Goal: Information Seeking & Learning: Learn about a topic

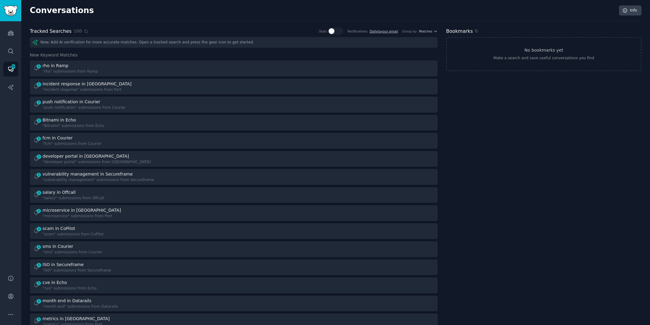
click at [84, 32] on icon at bounding box center [85, 31] width 3 height 3
click at [84, 31] on icon at bounding box center [85, 31] width 3 height 3
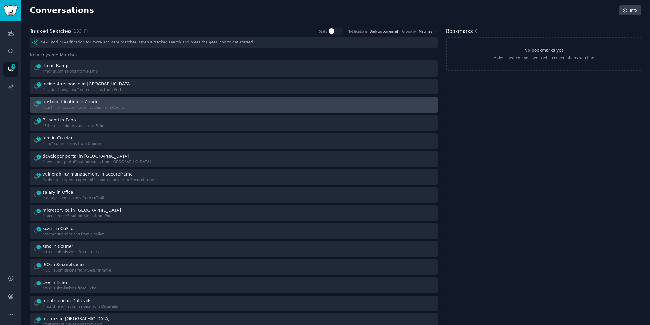
click at [71, 99] on div "push notification in Courier" at bounding box center [72, 102] width 58 height 6
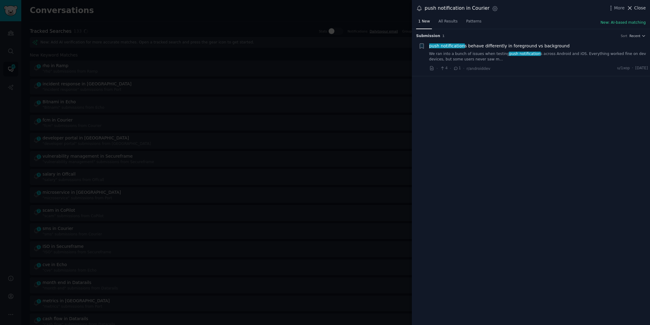
click at [633, 8] on button "Close" at bounding box center [635, 8] width 19 height 6
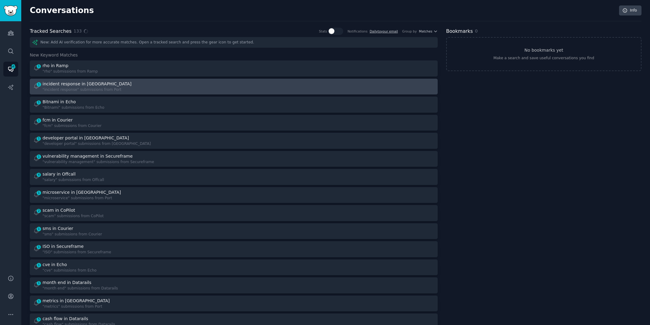
click at [137, 90] on div "1 incident response in Port "incident response" submissions from Port" at bounding box center [131, 87] width 196 height 12
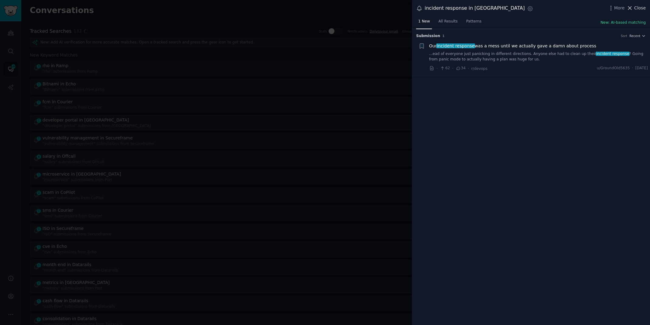
click at [637, 7] on span "Close" at bounding box center [640, 8] width 12 height 6
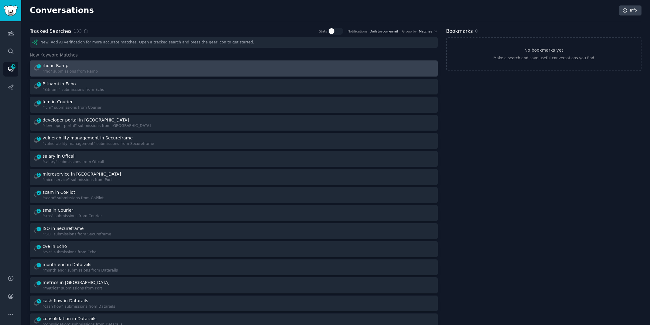
click at [90, 63] on div "rho in Ramp" at bounding box center [70, 66] width 55 height 6
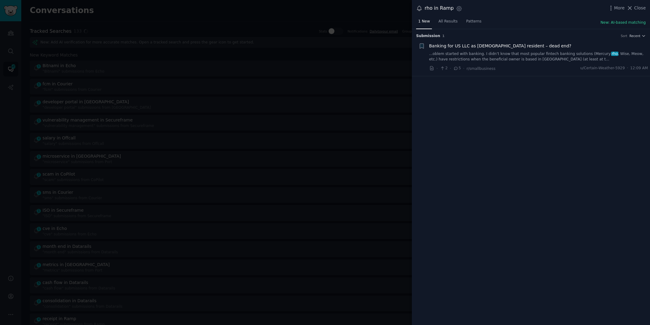
click at [544, 58] on link "...oblem started with banking. I didn’t know that most popular fintech banking …" at bounding box center [538, 56] width 219 height 11
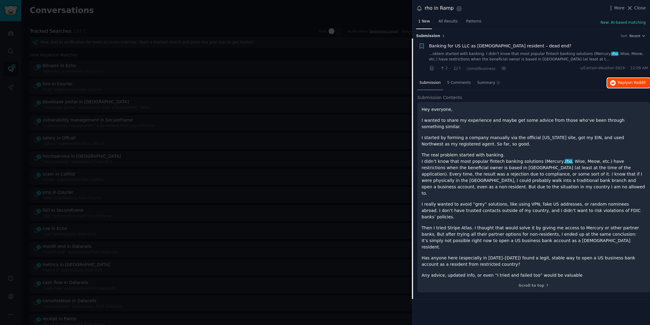
click at [615, 83] on icon "button" at bounding box center [612, 82] width 5 height 5
click at [142, 11] on div at bounding box center [325, 162] width 650 height 325
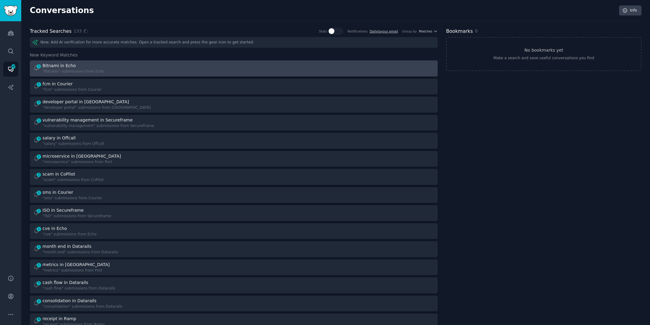
click at [114, 65] on div "1 Bitnami in Echo "Bitnami" submissions from Echo" at bounding box center [131, 69] width 196 height 12
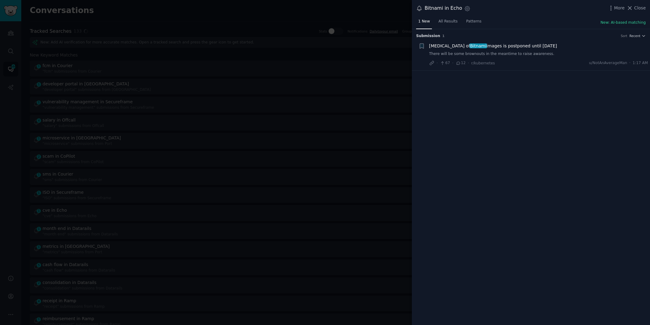
click at [261, 10] on div at bounding box center [325, 162] width 650 height 325
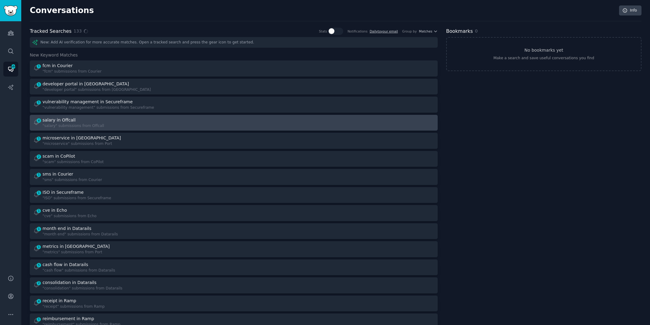
click at [122, 125] on div "4 salary in Offcall "salary" submissions from Offcall" at bounding box center [131, 123] width 196 height 12
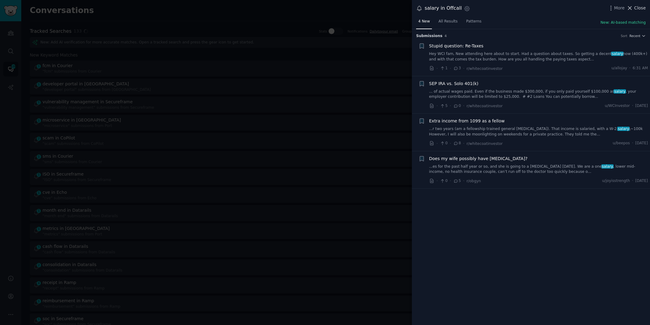
click at [634, 6] on button "Close" at bounding box center [635, 8] width 19 height 6
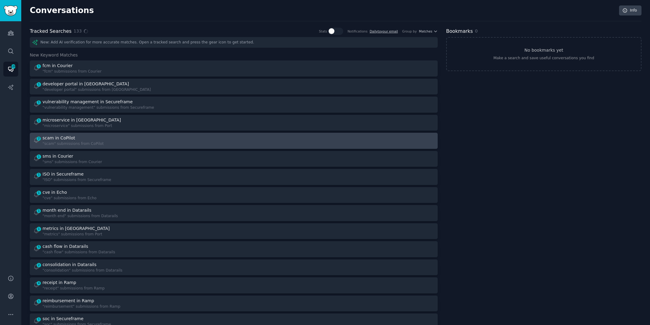
click at [164, 143] on div "2 scam in CoPilot "scam" submissions from CoPilot" at bounding box center [131, 141] width 196 height 12
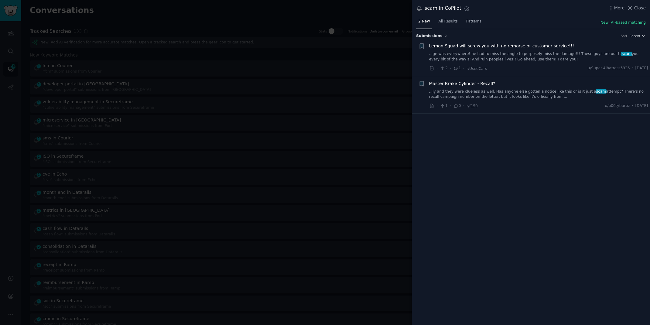
click at [528, 52] on link "...ge was everywhere! he had to miss the angle to purposely miss the damage!!! …" at bounding box center [538, 56] width 219 height 11
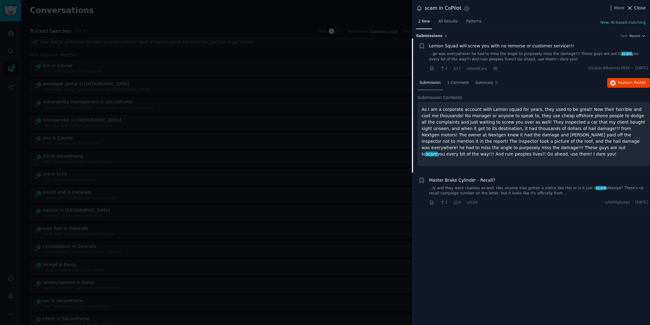
click at [631, 6] on icon at bounding box center [629, 8] width 6 height 6
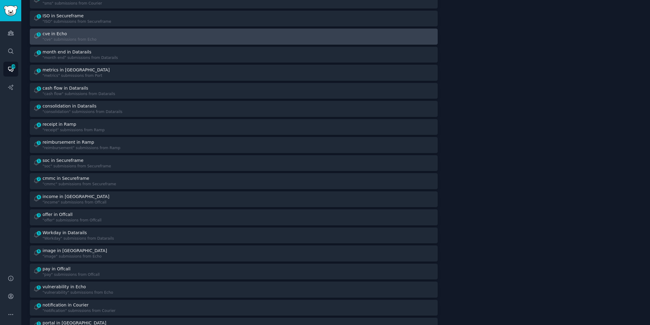
scroll to position [145, 0]
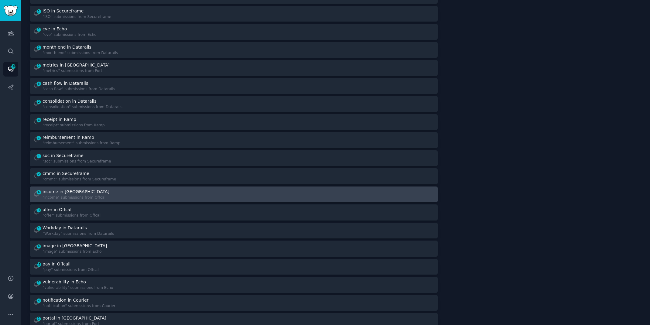
click at [133, 189] on div "6 income in Offcall "income" submissions from Offcall" at bounding box center [131, 195] width 196 height 12
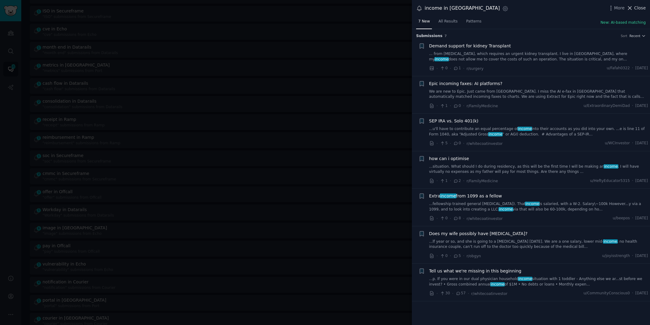
click at [636, 10] on span "Close" at bounding box center [640, 8] width 12 height 6
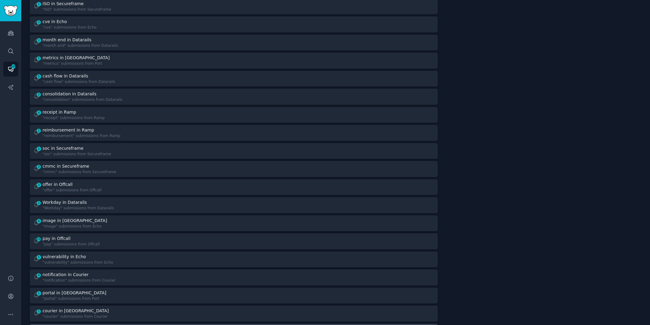
scroll to position [149, 0]
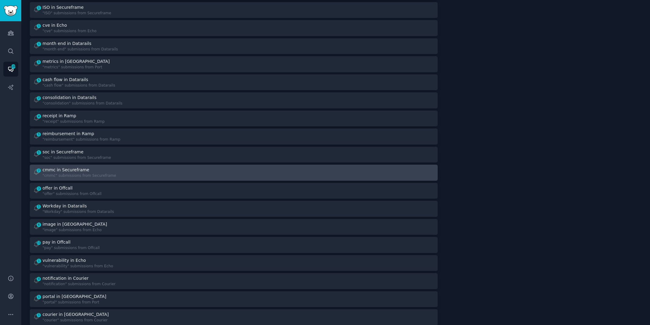
click at [86, 170] on div "cmmc in Secureframe" at bounding box center [79, 170] width 73 height 6
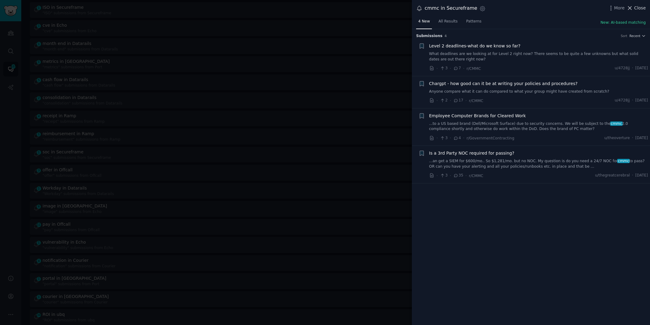
click at [634, 8] on button "Close" at bounding box center [635, 8] width 19 height 6
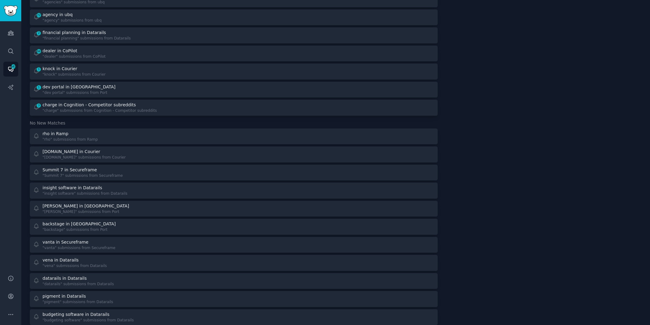
scroll to position [770, 0]
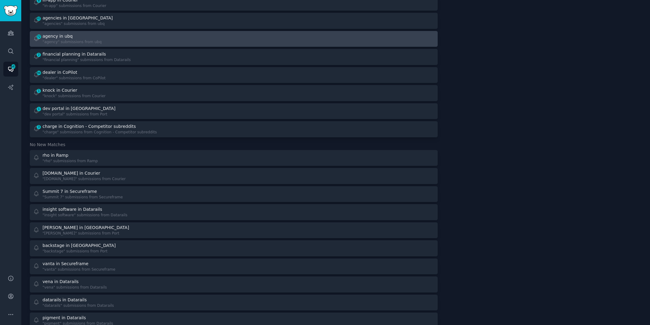
click at [101, 34] on div "72 agency in ubq "agency" submissions from ubq" at bounding box center [131, 39] width 196 height 12
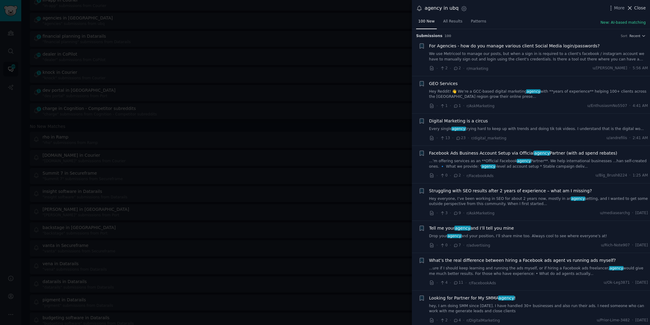
click at [638, 9] on span "Close" at bounding box center [640, 8] width 12 height 6
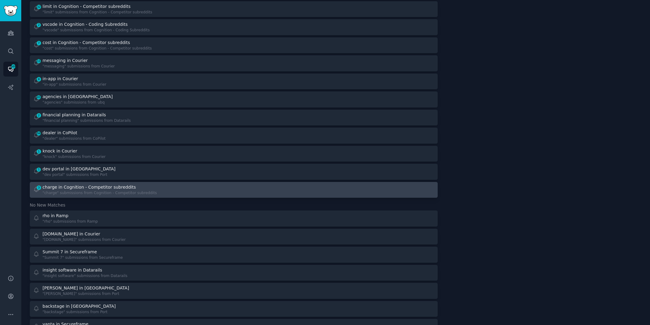
scroll to position [646, 0]
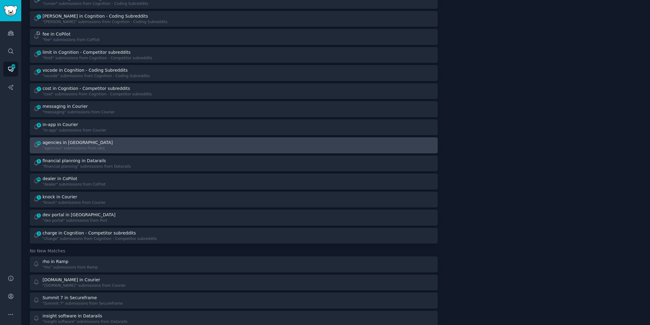
click at [114, 146] on div "41 agencies in ubq "agencies" submissions from ubq" at bounding box center [131, 145] width 196 height 12
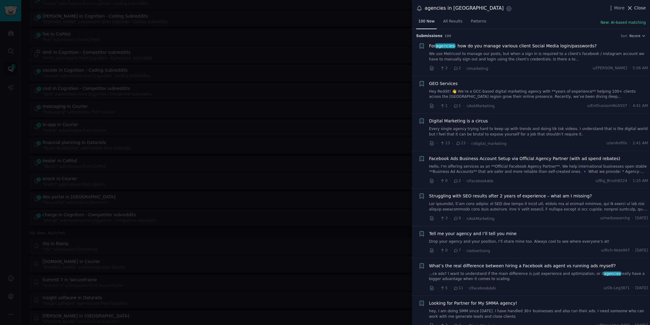
click at [644, 8] on span "Close" at bounding box center [640, 8] width 12 height 6
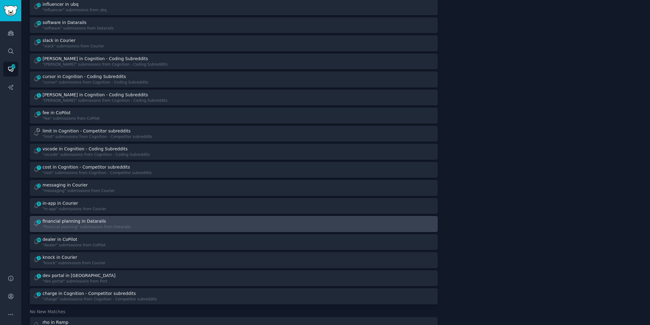
scroll to position [508, 0]
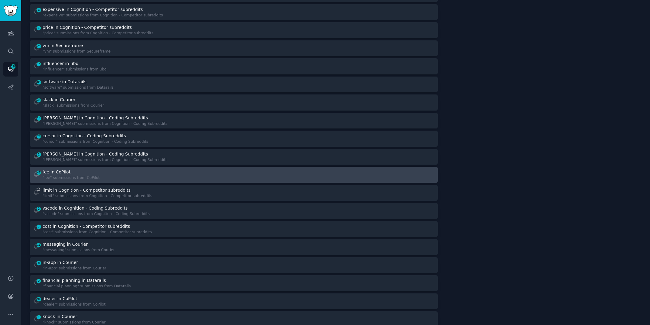
click at [152, 174] on div "43 fee in CoPilot "fee" submissions from CoPilot" at bounding box center [131, 175] width 196 height 12
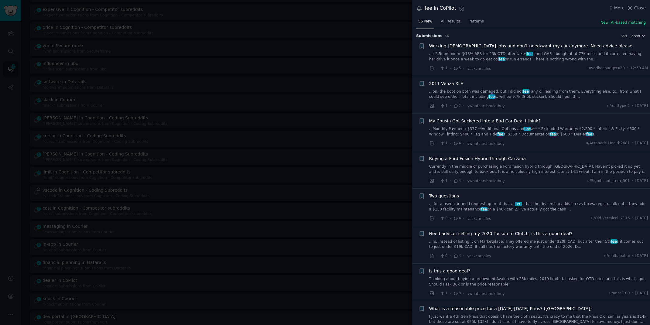
click at [477, 128] on link "...Monthly Payment: $377 **Additional Options and fee s:** * Extended Warranty:…" at bounding box center [538, 131] width 219 height 11
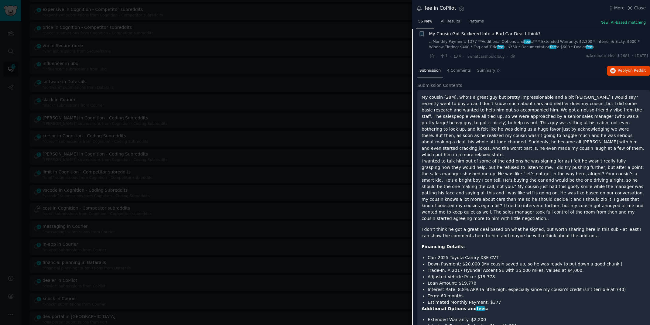
scroll to position [68, 0]
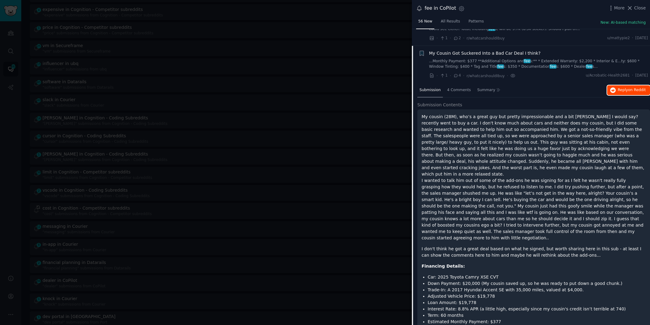
click at [615, 90] on button "Reply on Reddit" at bounding box center [628, 90] width 43 height 10
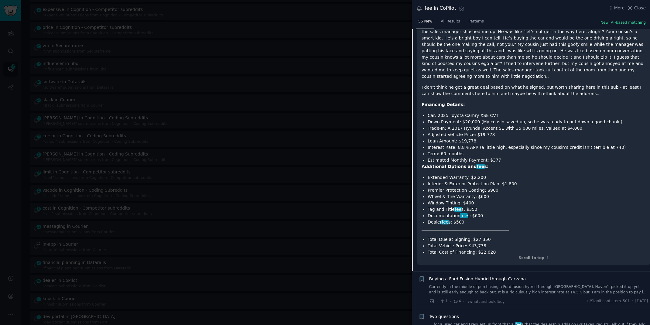
scroll to position [309, 0]
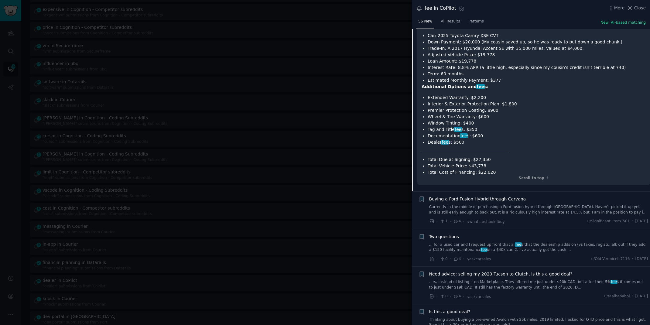
click at [536, 242] on link "... for a used car and I request up front that all fee s that the dealership ad…" at bounding box center [538, 247] width 219 height 11
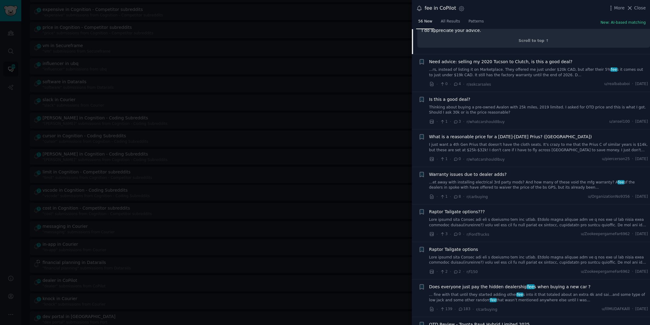
scroll to position [321, 0]
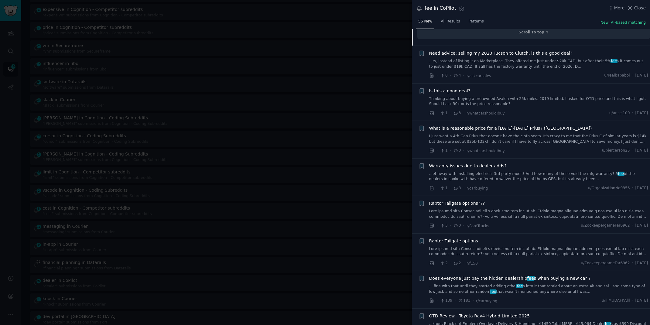
click at [569, 284] on link "... fine with that until they started adding other fee s into it that totaled a…" at bounding box center [538, 289] width 219 height 11
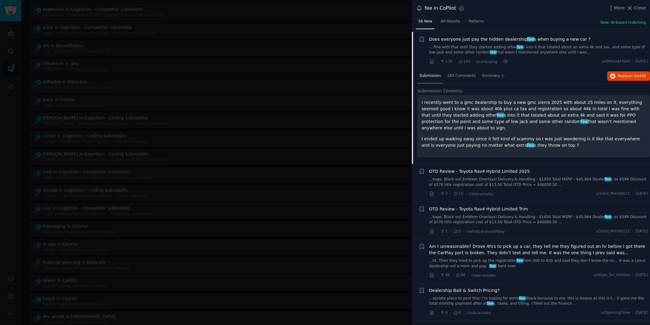
scroll to position [420, 0]
click at [628, 73] on span "on Reddit" at bounding box center [637, 75] width 18 height 4
click at [220, 14] on div at bounding box center [325, 162] width 650 height 325
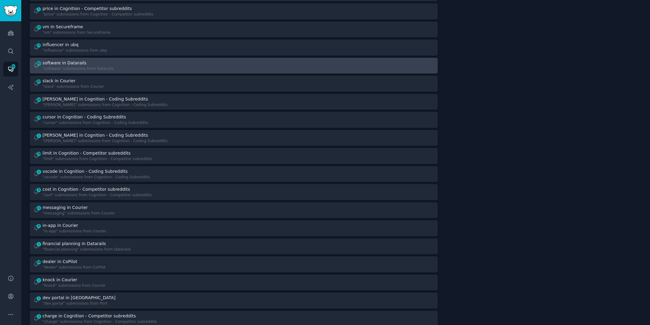
scroll to position [529, 0]
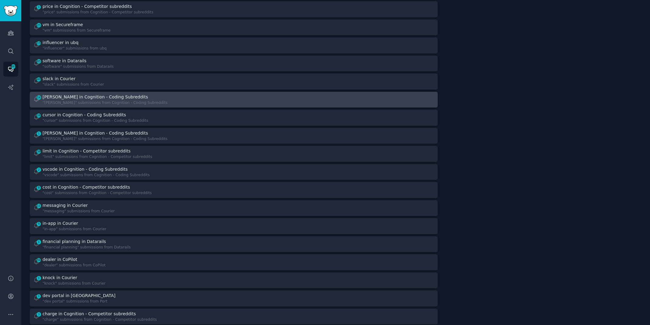
click at [220, 94] on div "14 [PERSON_NAME] in Cognition - Coding Subreddits "[PERSON_NAME]" submissions f…" at bounding box center [131, 100] width 196 height 12
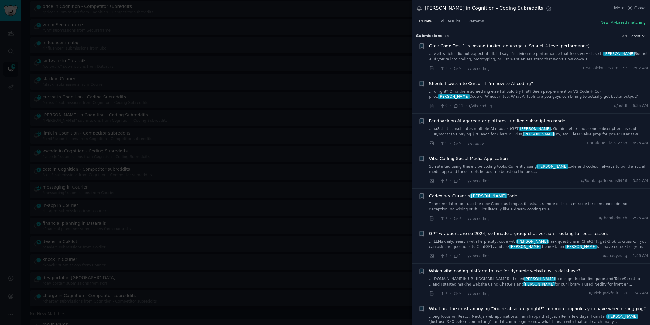
click at [478, 94] on link "...rd right? Or is there something else I should try first? Seen people mention…" at bounding box center [538, 94] width 219 height 11
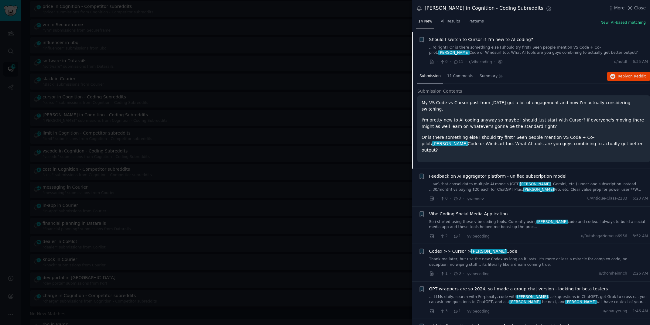
scroll to position [47, 0]
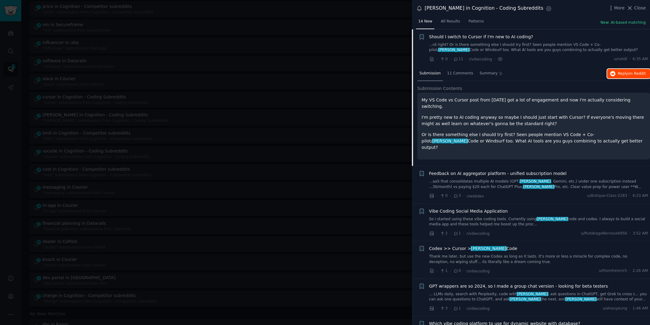
click at [626, 72] on span "Reply on Reddit" at bounding box center [632, 73] width 28 height 5
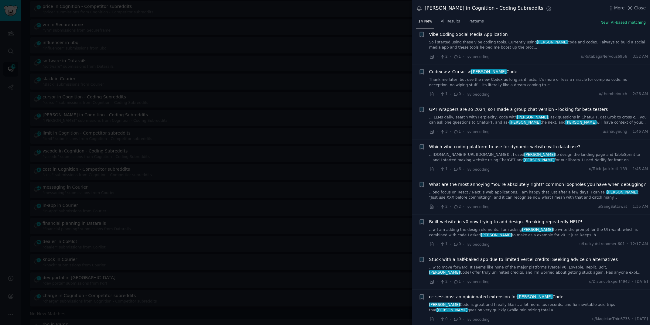
scroll to position [259, 0]
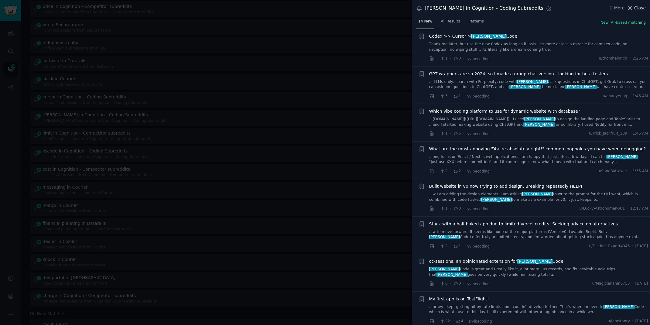
click at [644, 7] on span "Close" at bounding box center [640, 8] width 12 height 6
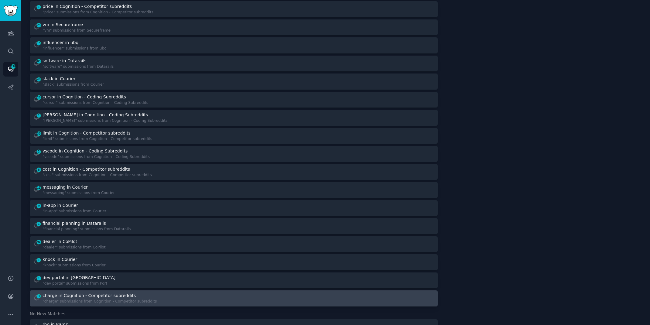
click at [149, 294] on div "charge in Cognition - Competitor subreddits" at bounding box center [100, 295] width 114 height 6
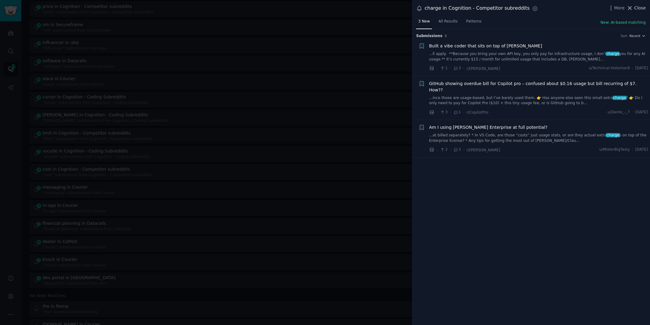
click at [641, 7] on span "Close" at bounding box center [640, 8] width 12 height 6
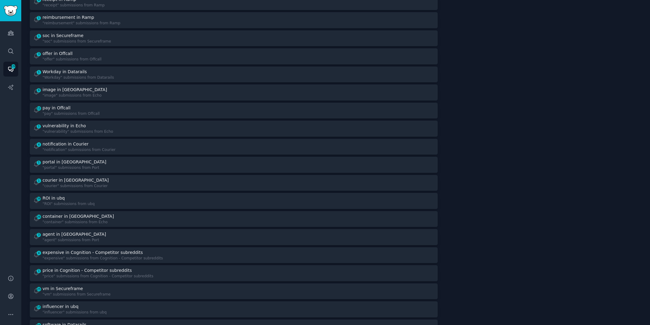
scroll to position [207, 0]
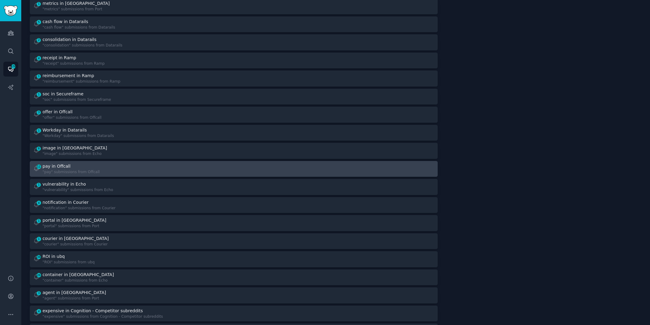
click at [194, 171] on div "11 pay in Offcall "pay" submissions from Offcall" at bounding box center [131, 169] width 196 height 12
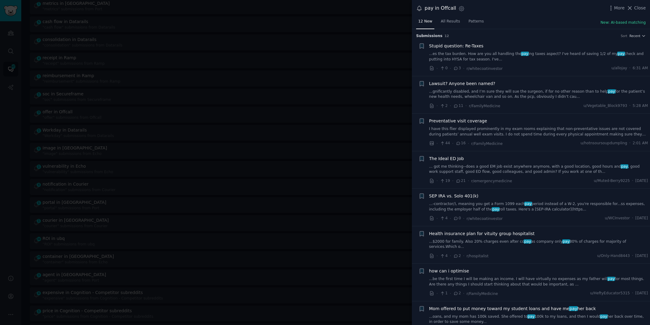
click at [588, 165] on link "... got me thinking--does a good EM job exist anywhere anymore, with a good loc…" at bounding box center [538, 169] width 219 height 11
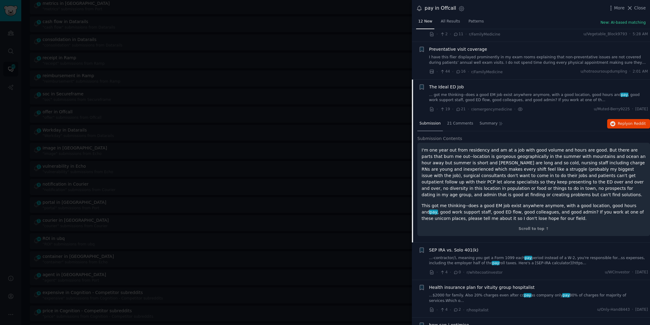
scroll to position [121, 0]
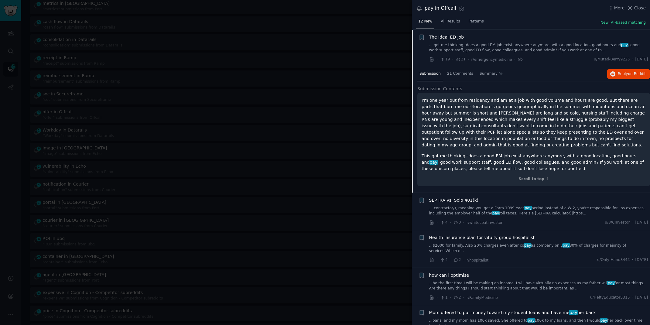
click at [640, 78] on div "Submission 21 Comments Summary Reply on Reddit" at bounding box center [533, 74] width 233 height 15
click at [640, 75] on span "Reply on Reddit" at bounding box center [632, 73] width 28 height 5
click at [193, 28] on div at bounding box center [325, 162] width 650 height 325
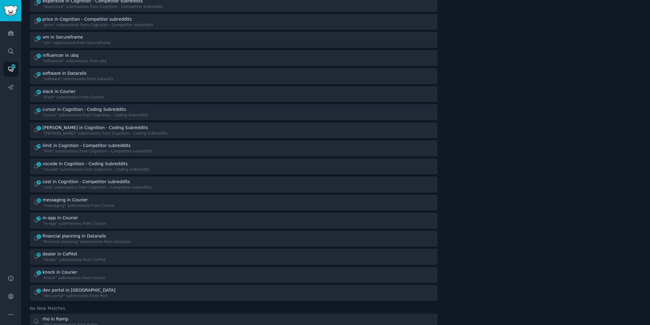
scroll to position [556, 0]
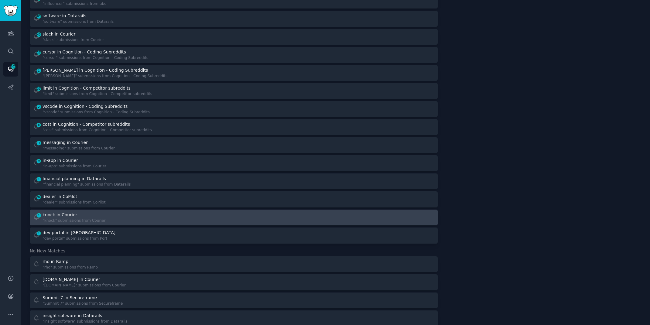
click at [136, 216] on div "1 knock in Courier "knock" submissions from Courier" at bounding box center [131, 218] width 196 height 12
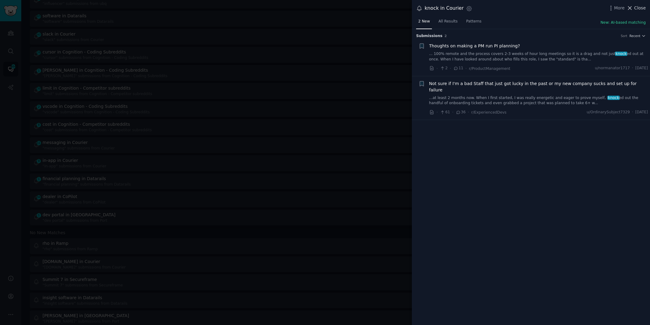
click at [640, 5] on span "Close" at bounding box center [640, 8] width 12 height 6
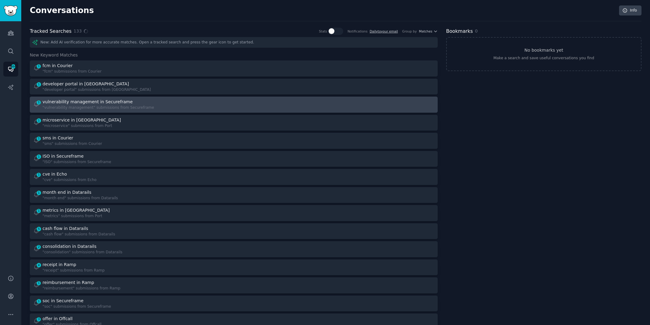
click at [154, 102] on div "1 vulnerability management in Secureframe "vulnerability management" submission…" at bounding box center [131, 105] width 196 height 12
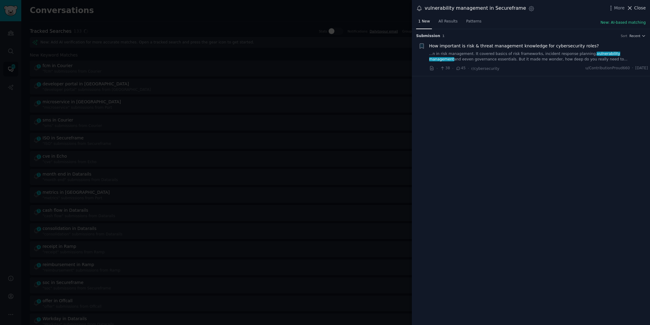
click at [641, 5] on span "Close" at bounding box center [640, 8] width 12 height 6
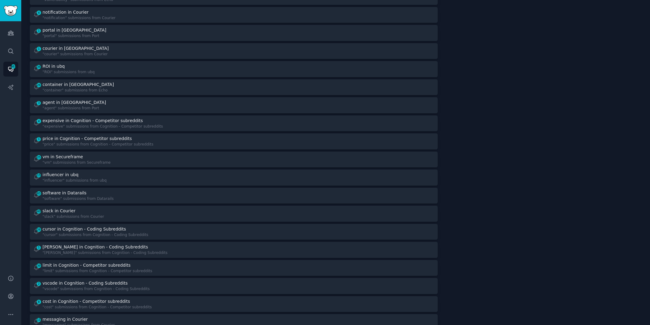
scroll to position [462, 0]
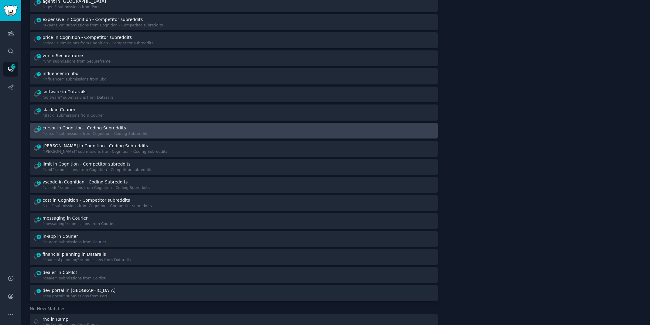
click at [222, 127] on div "26 cursor in Cognition - Coding Subreddits "cursor" submissions from Cognition …" at bounding box center [131, 131] width 196 height 12
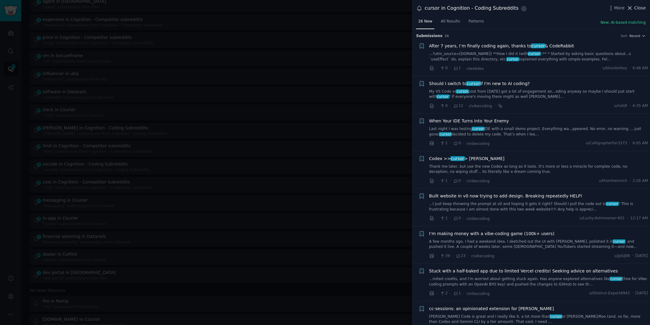
click at [641, 7] on span "Close" at bounding box center [640, 8] width 12 height 6
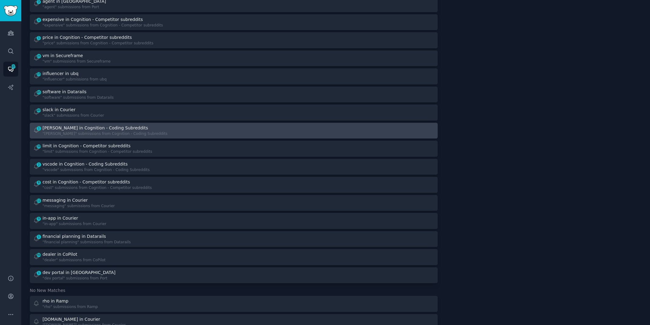
click at [229, 123] on link "1 [PERSON_NAME] in Cognition - Coding Subreddits "[PERSON_NAME]" submissions fr…" at bounding box center [234, 131] width 408 height 16
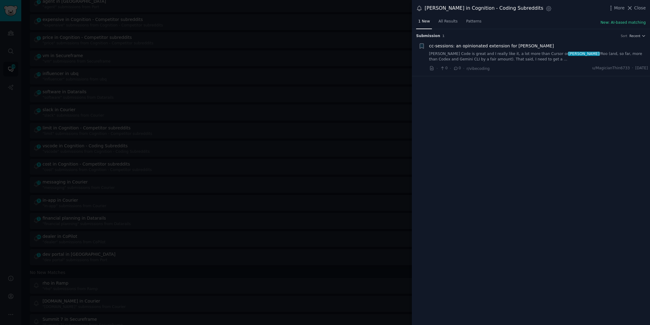
click at [635, 4] on div "More Close" at bounding box center [626, 8] width 38 height 8
click at [635, 10] on span "Close" at bounding box center [640, 8] width 12 height 6
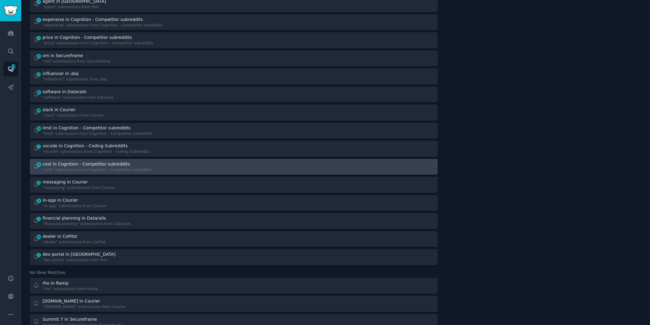
click at [149, 163] on div "8 cost in Cognition - Competitor subreddits "cost" submissions from Cognition -…" at bounding box center [131, 167] width 196 height 12
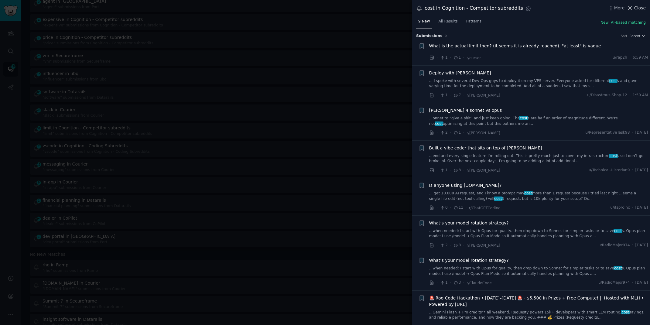
click at [641, 5] on span "Close" at bounding box center [640, 8] width 12 height 6
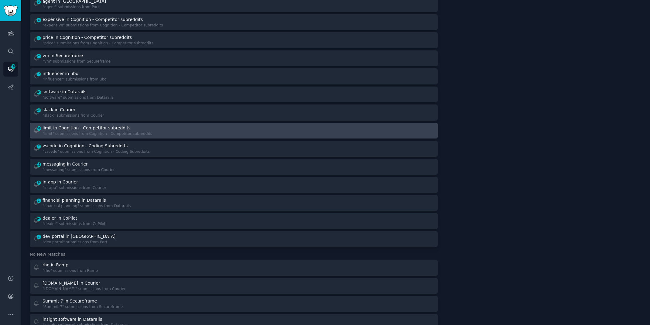
click at [108, 128] on div "limit in Cognition - Competitor subreddits" at bounding box center [87, 128] width 88 height 6
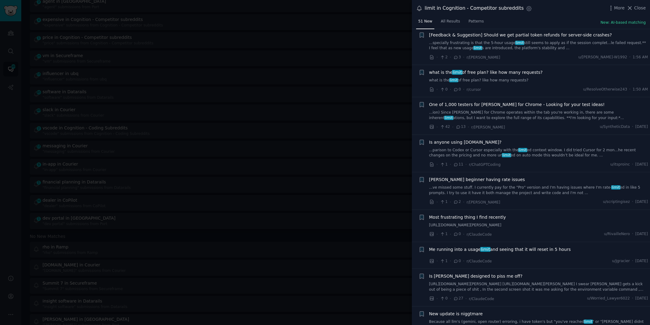
scroll to position [286, 0]
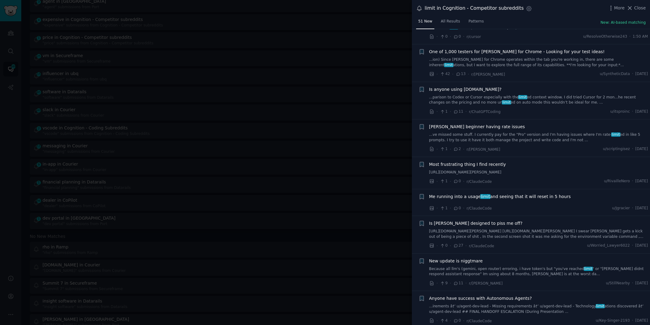
click at [484, 220] on span "Is [PERSON_NAME] designed to piss me off?" at bounding box center [476, 223] width 94 height 6
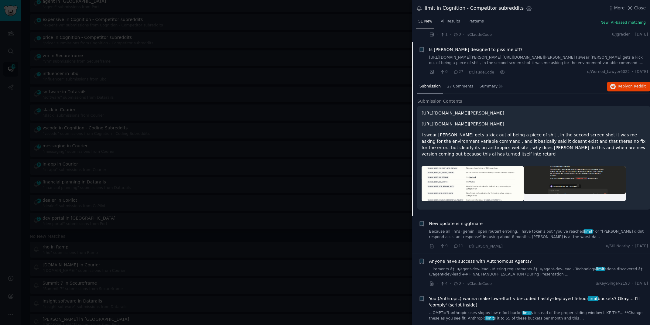
scroll to position [464, 0]
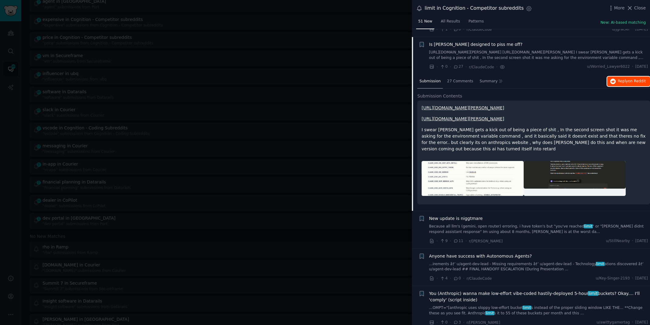
click at [632, 79] on span "on Reddit" at bounding box center [637, 81] width 18 height 4
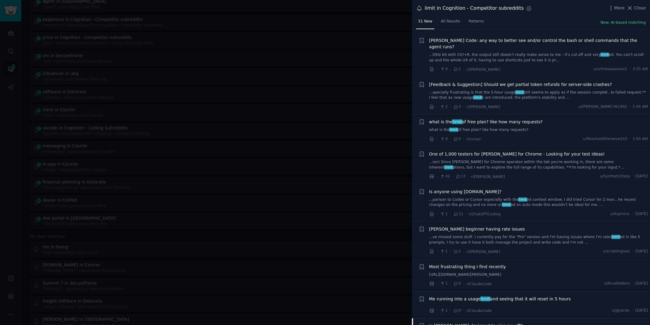
scroll to position [0, 0]
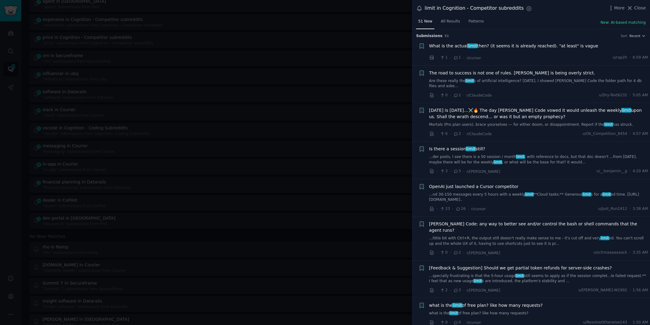
click at [540, 46] on span "What is the actual limit then? (it seems it is already reached). "at least" is …" at bounding box center [513, 46] width 169 height 6
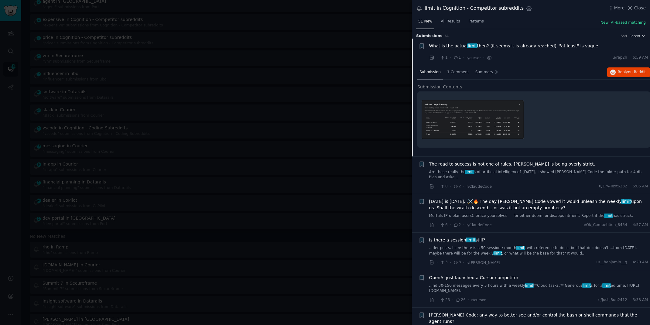
scroll to position [9, 0]
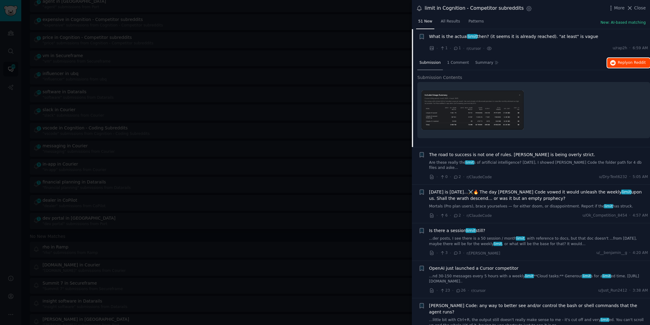
click at [626, 59] on button "Reply on Reddit" at bounding box center [628, 63] width 43 height 10
click at [9, 221] on div at bounding box center [325, 162] width 650 height 325
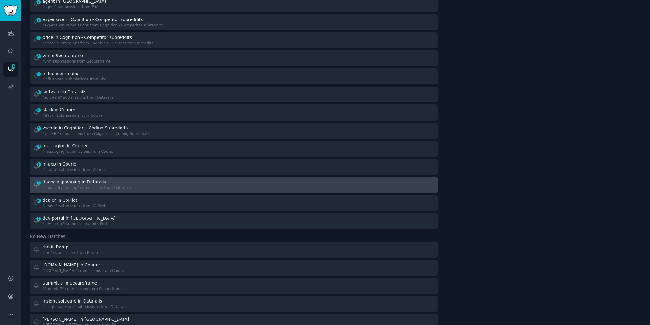
click at [85, 189] on div ""financial planning" submissions from Datarails" at bounding box center [87, 187] width 88 height 5
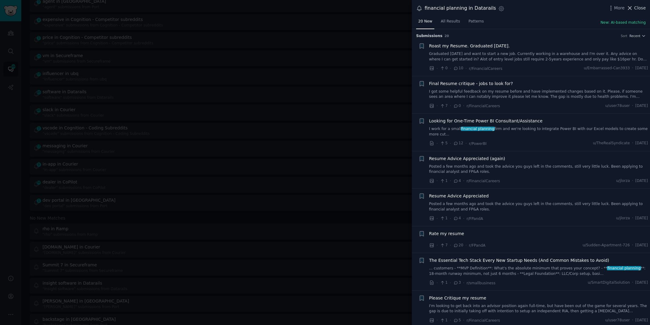
click at [640, 6] on span "Close" at bounding box center [640, 8] width 12 height 6
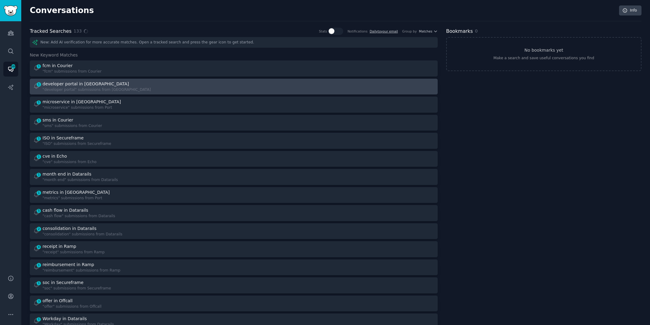
click at [166, 87] on div "1 developer portal in Port "developer portal" submissions from [GEOGRAPHIC_DATA]" at bounding box center [131, 87] width 196 height 12
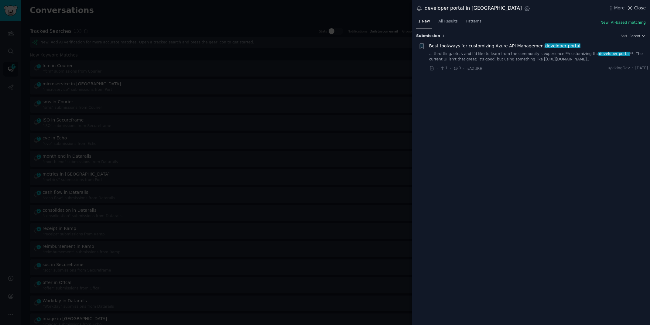
click at [636, 10] on span "Close" at bounding box center [640, 8] width 12 height 6
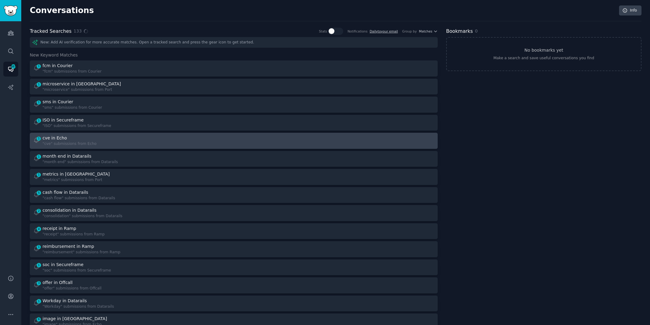
click at [148, 136] on div "1 cve in Echo "cve" submissions from Echo" at bounding box center [131, 141] width 196 height 12
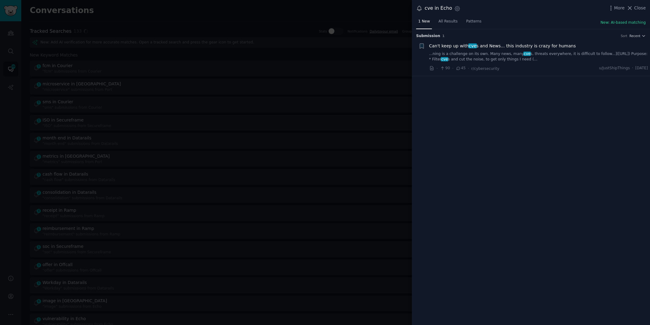
click at [547, 53] on link "...ning is a challenge on its own. Many news, many cve s, threats everywhere, i…" at bounding box center [538, 56] width 219 height 11
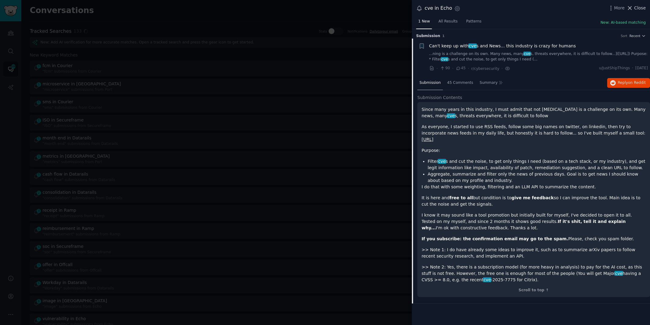
click at [636, 9] on span "Close" at bounding box center [640, 8] width 12 height 6
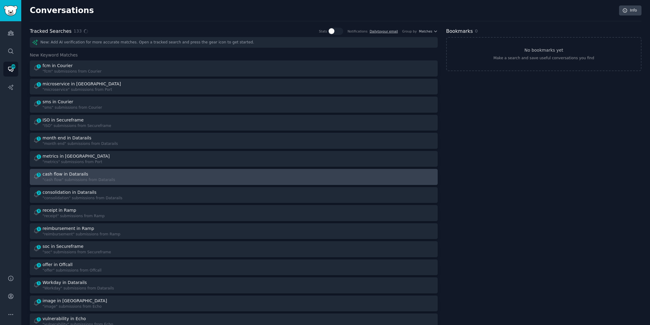
click at [114, 179] on div "5 cash flow in Datarails "cash flow" submissions from Datarails" at bounding box center [131, 177] width 196 height 12
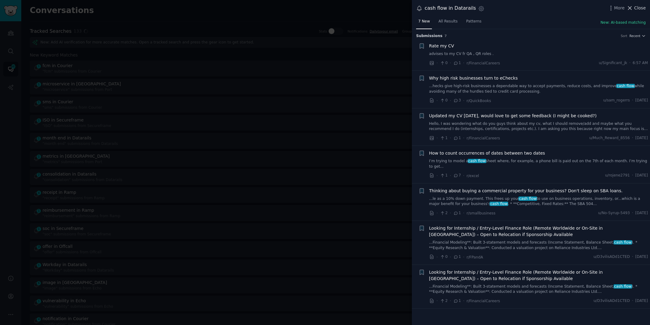
click at [638, 6] on span "Close" at bounding box center [640, 8] width 12 height 6
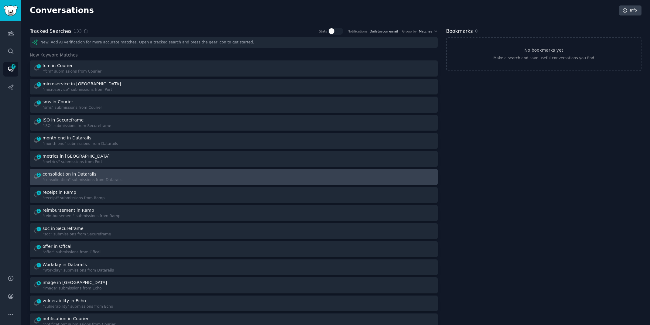
click at [150, 173] on div "2 consolidation in Datarails "consolidation" submissions from Datarails" at bounding box center [131, 177] width 196 height 12
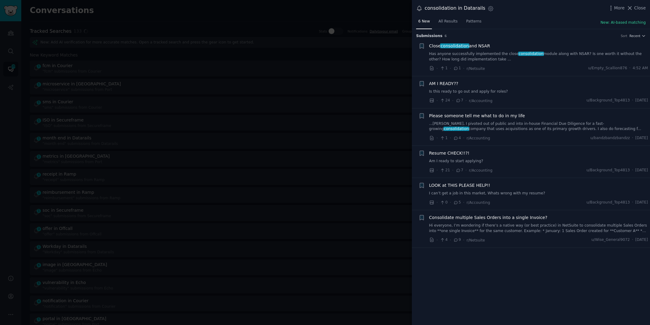
click at [637, 4] on div "consolidation in Datarails Settings More Close" at bounding box center [531, 8] width 238 height 17
click at [635, 9] on span "Close" at bounding box center [640, 8] width 12 height 6
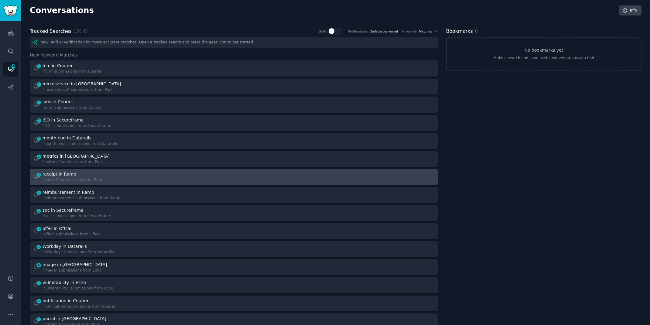
click at [224, 179] on div "4 receipt in Ramp "receipt" submissions from Ramp" at bounding box center [131, 177] width 196 height 12
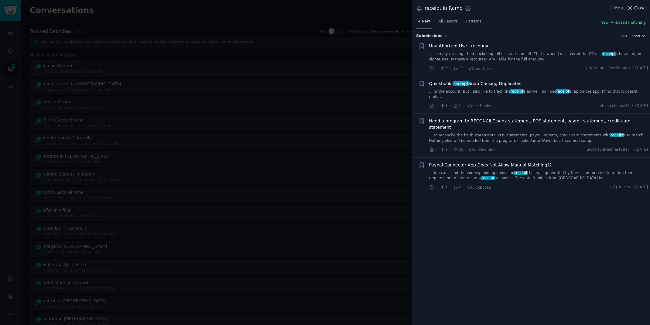
click at [635, 9] on span "Close" at bounding box center [640, 8] width 12 height 6
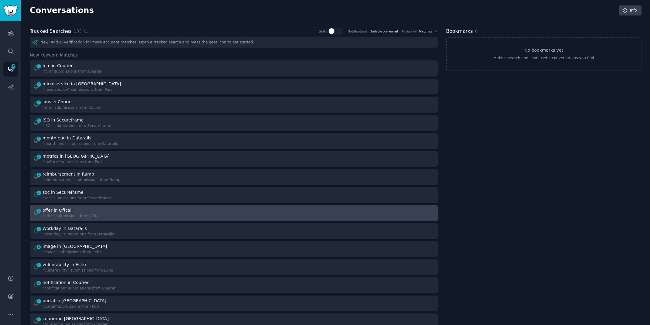
click at [221, 218] on div "3 offer in Offcall "offer" submissions from Offcall" at bounding box center [131, 213] width 196 height 12
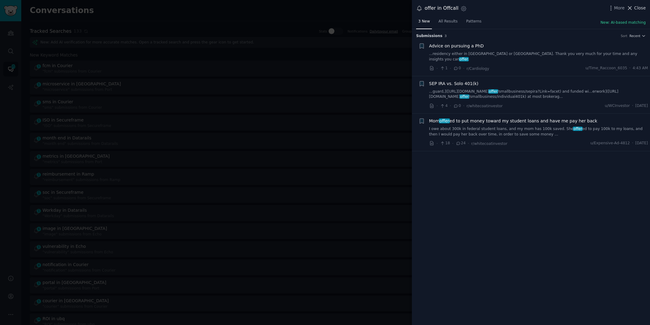
click at [641, 8] on span "Close" at bounding box center [640, 8] width 12 height 6
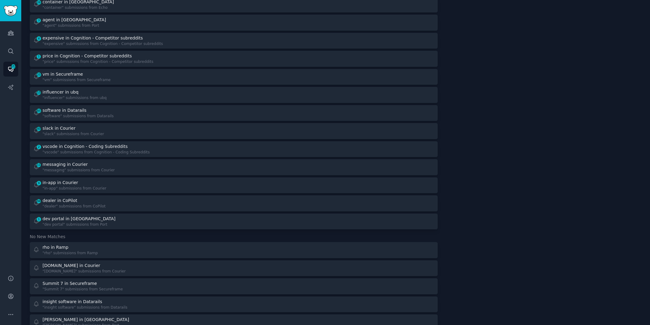
scroll to position [360, 0]
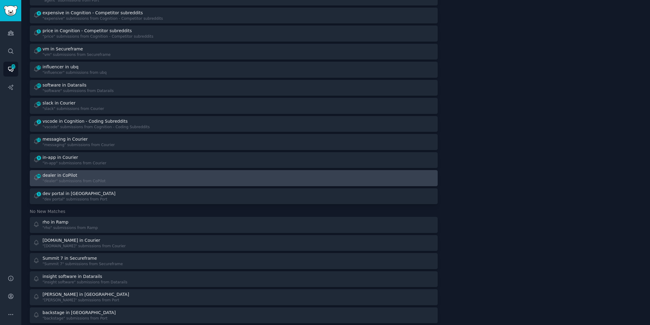
click at [138, 170] on link "94 dealer in CoPilot "dealer" submissions from CoPilot" at bounding box center [234, 178] width 408 height 16
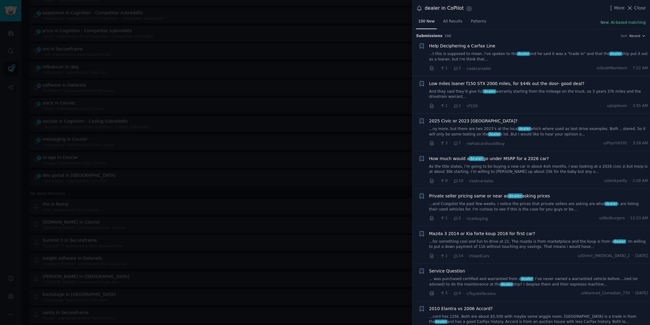
click at [530, 51] on link "...t this is supposed to mean. I've spoken to the dealer and he said it was a "…" at bounding box center [538, 56] width 219 height 11
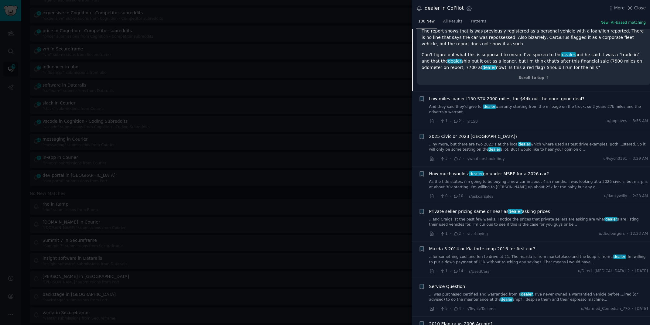
scroll to position [122, 0]
click at [640, 9] on span "Close" at bounding box center [640, 8] width 12 height 6
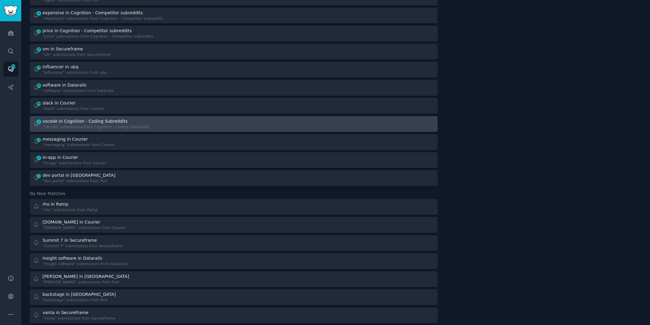
click at [255, 129] on link "2 vscode in Cognition - Coding Subreddits "vscode" submissions from Cognition -…" at bounding box center [234, 124] width 408 height 16
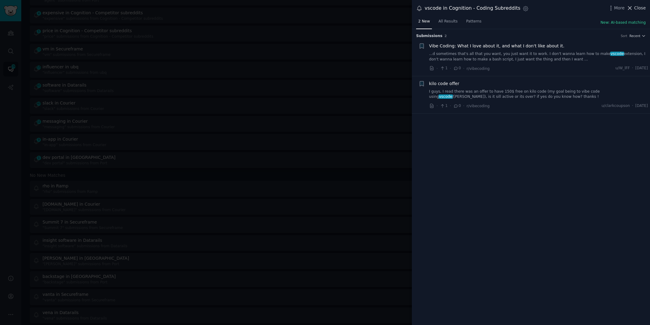
click at [635, 9] on span "Close" at bounding box center [640, 8] width 12 height 6
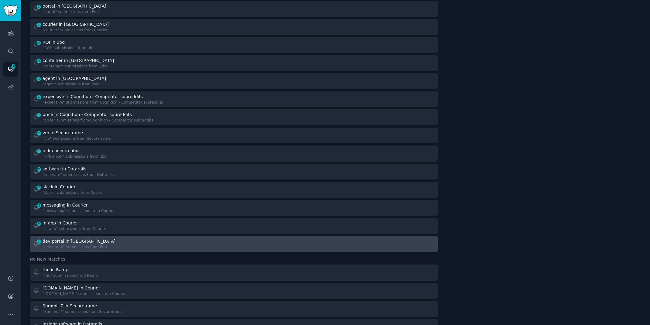
scroll to position [270, 0]
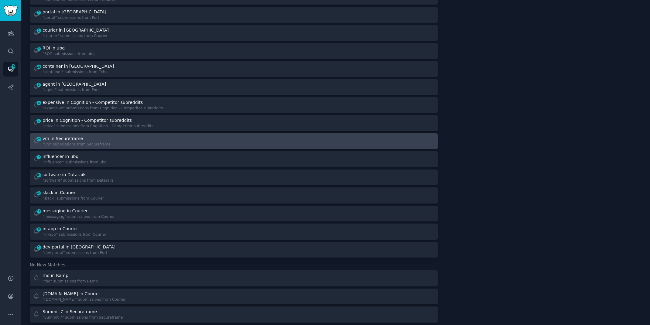
click at [143, 141] on div "25 vm in Secureframe "vm" submissions from Secureframe" at bounding box center [131, 141] width 196 height 12
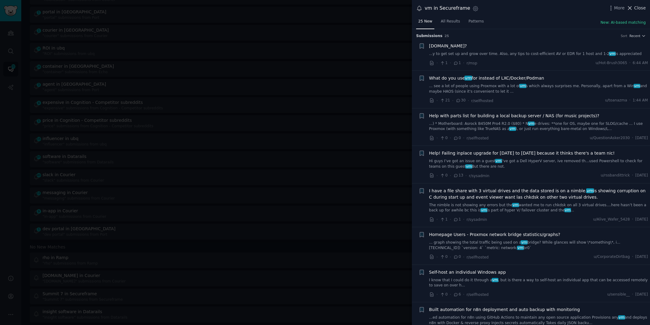
click at [642, 8] on span "Close" at bounding box center [640, 8] width 12 height 6
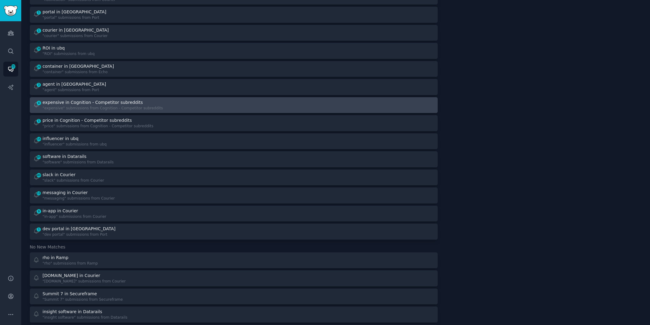
click at [212, 107] on div "4 expensive in Cognition - Competitor subreddits "expensive" submissions from C…" at bounding box center [131, 105] width 196 height 12
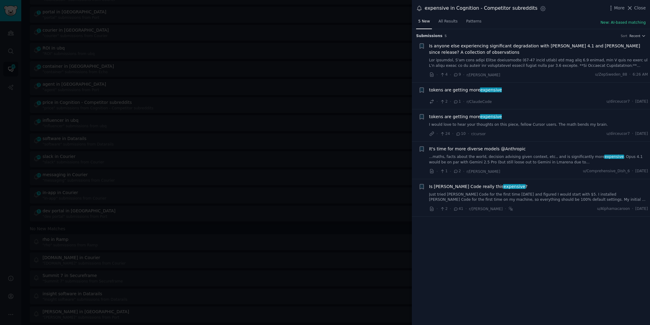
click at [567, 193] on link "Just tried [PERSON_NAME] Code for the first time [DATE] and figured I would sta…" at bounding box center [538, 197] width 219 height 11
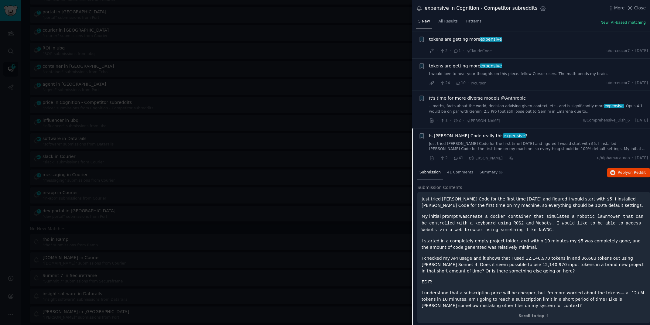
scroll to position [54, 0]
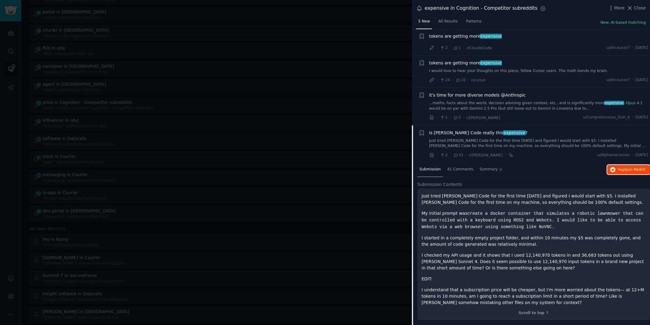
click at [628, 170] on span "on Reddit" at bounding box center [637, 169] width 18 height 4
click at [181, 30] on div at bounding box center [325, 162] width 650 height 325
